Goal: Information Seeking & Learning: Learn about a topic

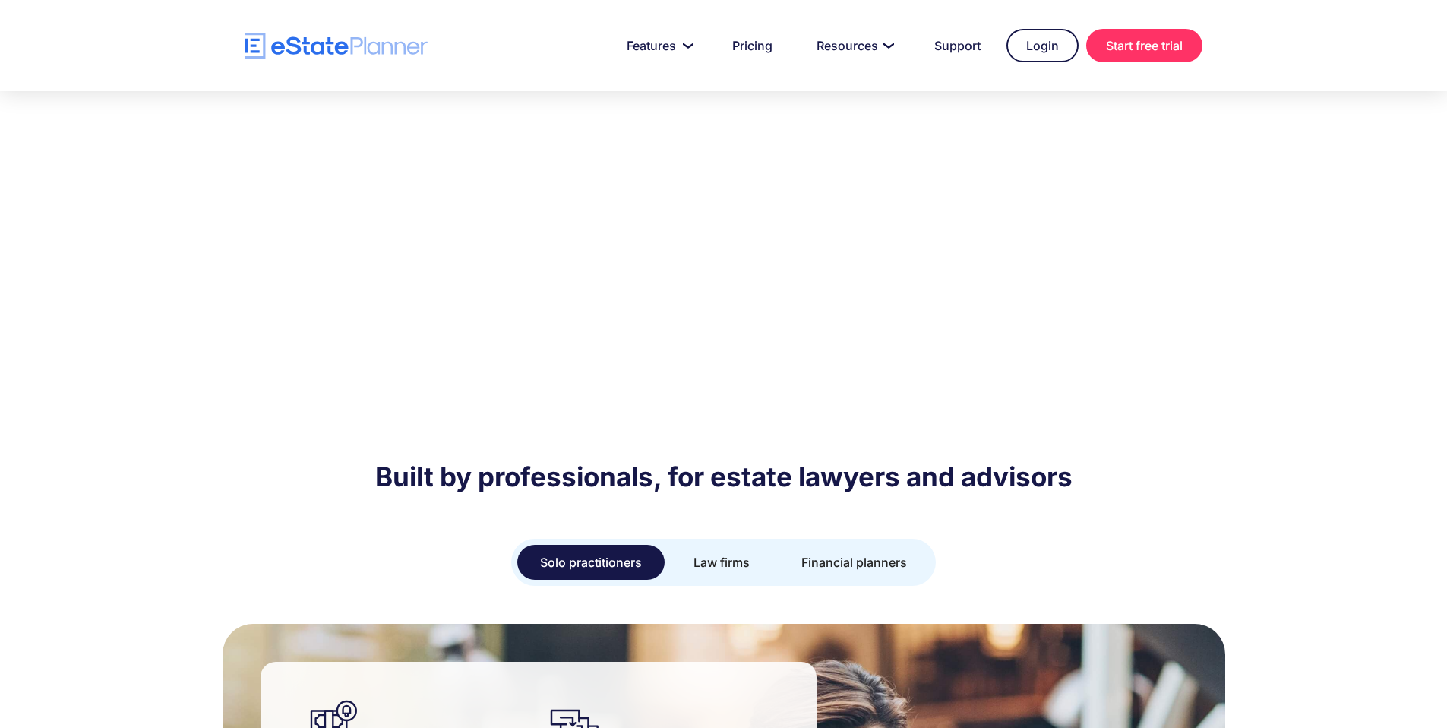
scroll to position [1313, 0]
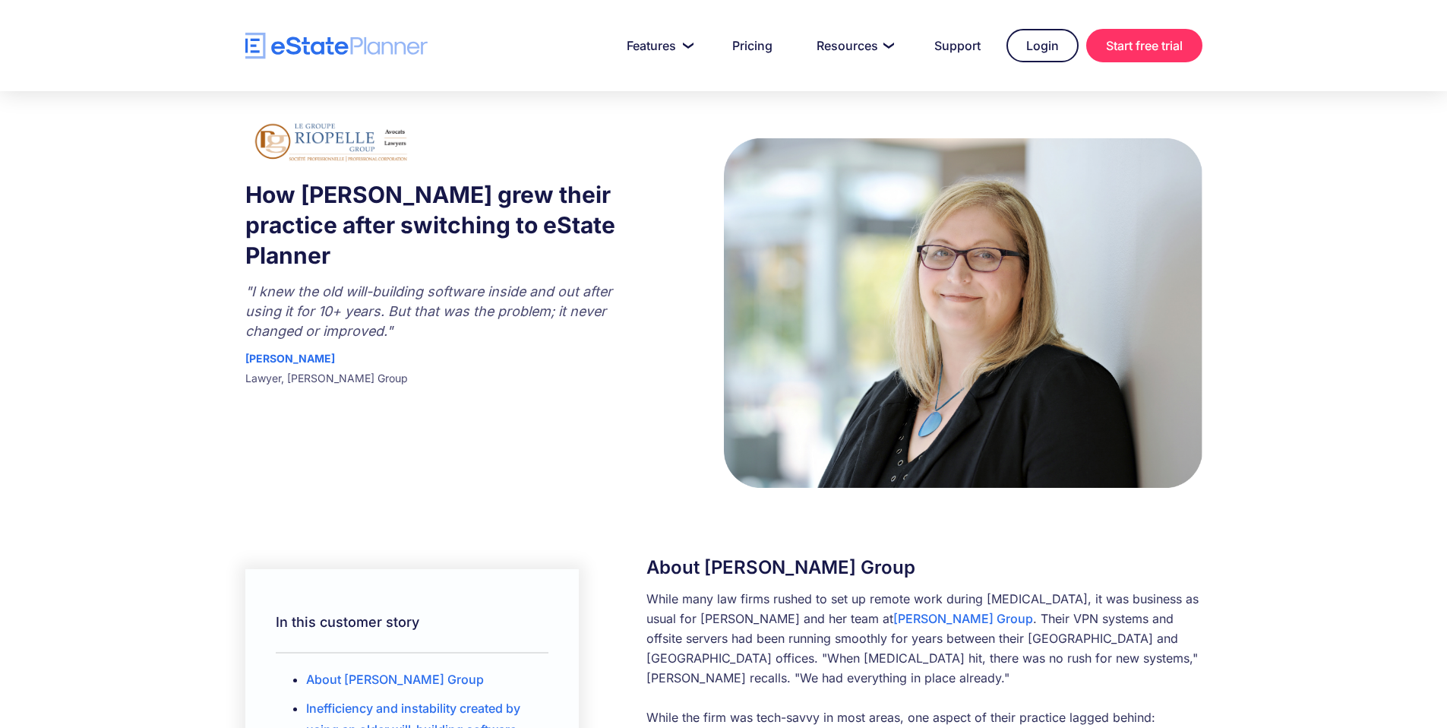
click at [396, 46] on img "home" at bounding box center [336, 46] width 182 height 27
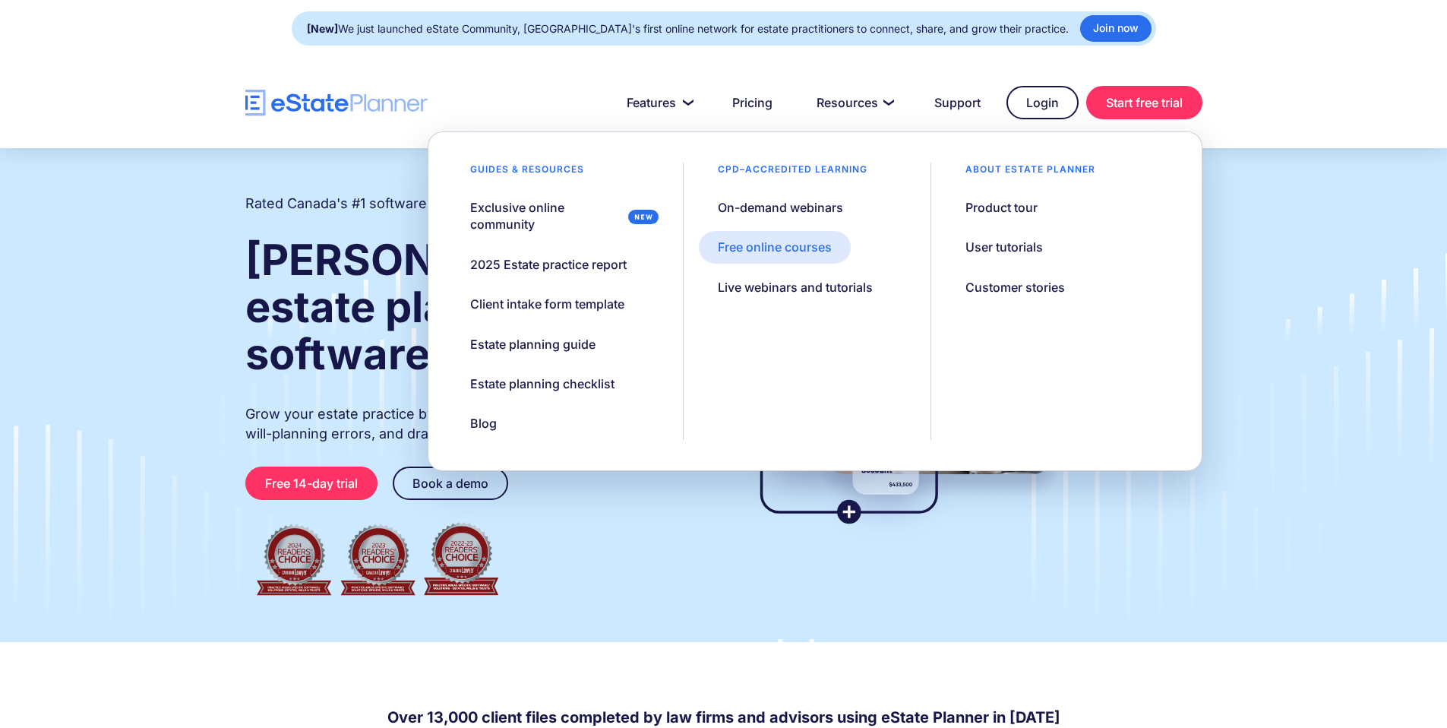
click at [760, 254] on div "Free online courses" at bounding box center [775, 247] width 114 height 17
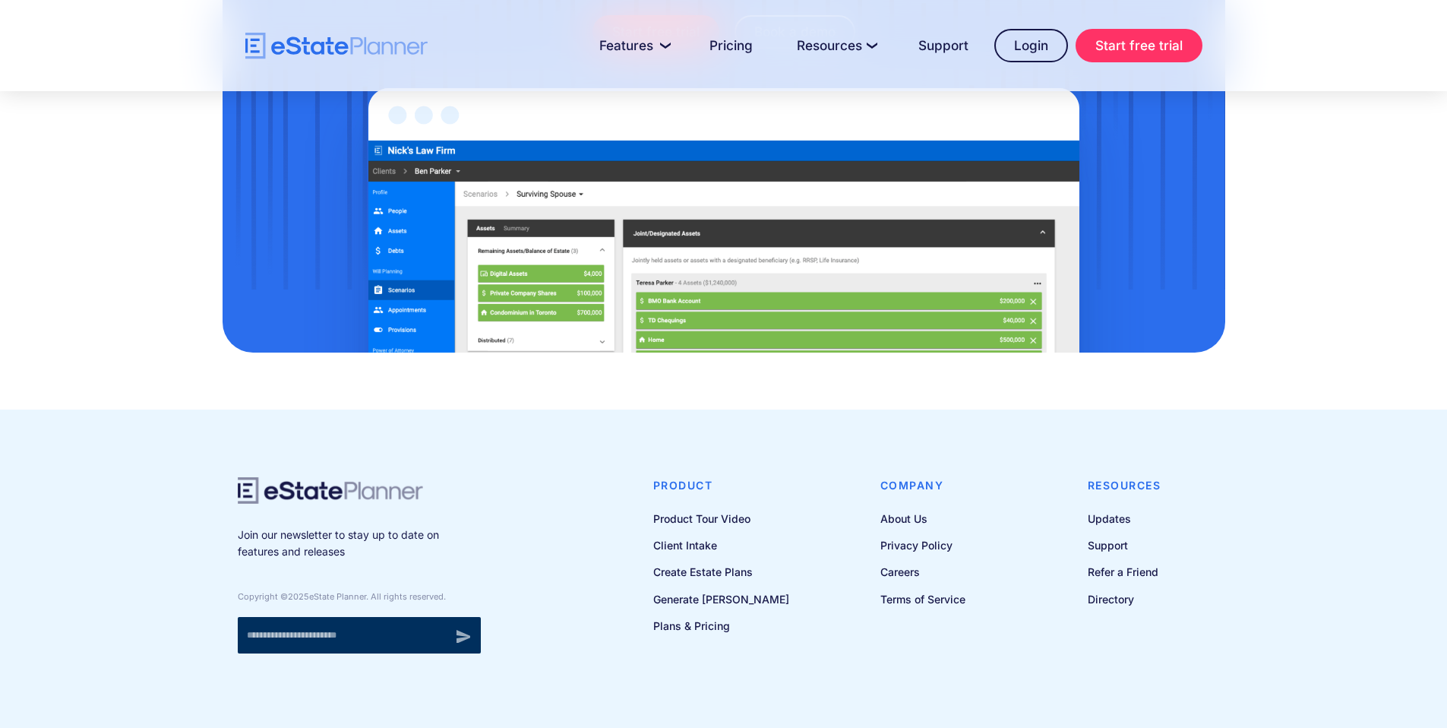
scroll to position [1903, 0]
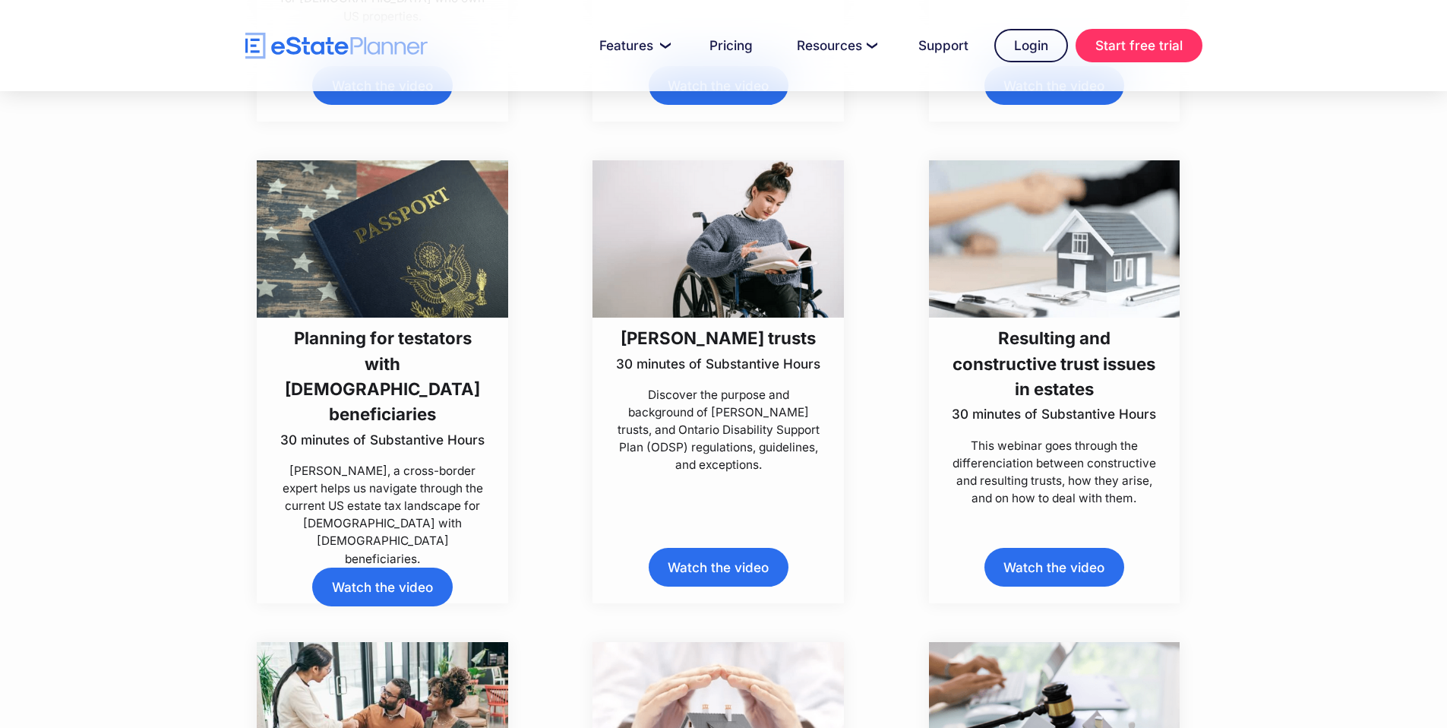
scroll to position [6472, 0]
